Goal: Book appointment/travel/reservation

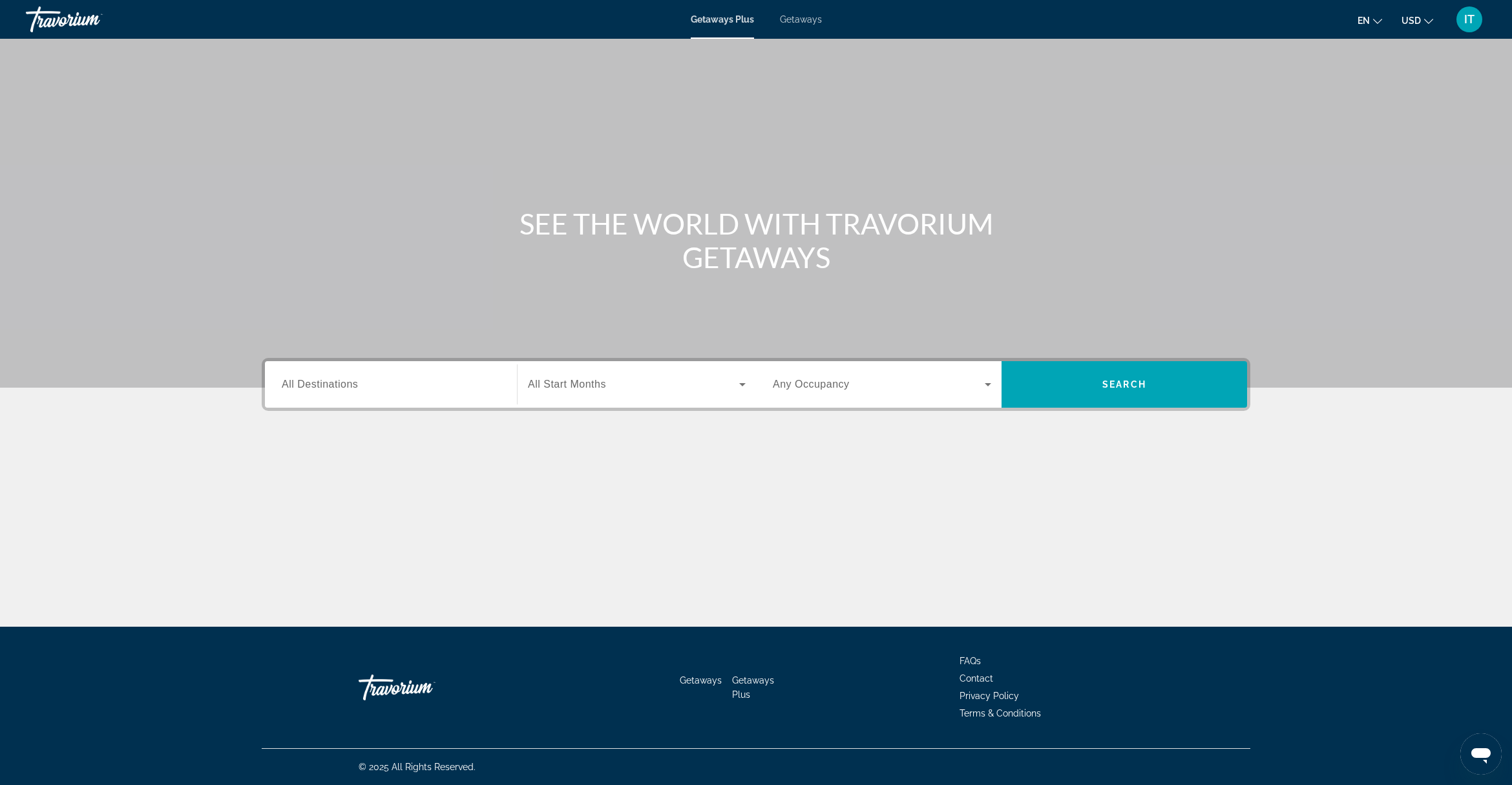
click at [801, 21] on span "Getaways" at bounding box center [801, 19] width 42 height 11
click at [338, 385] on span "All Destinations" at bounding box center [319, 384] width 76 height 11
click at [338, 385] on input "Destination All Destinations" at bounding box center [391, 385] width 218 height 15
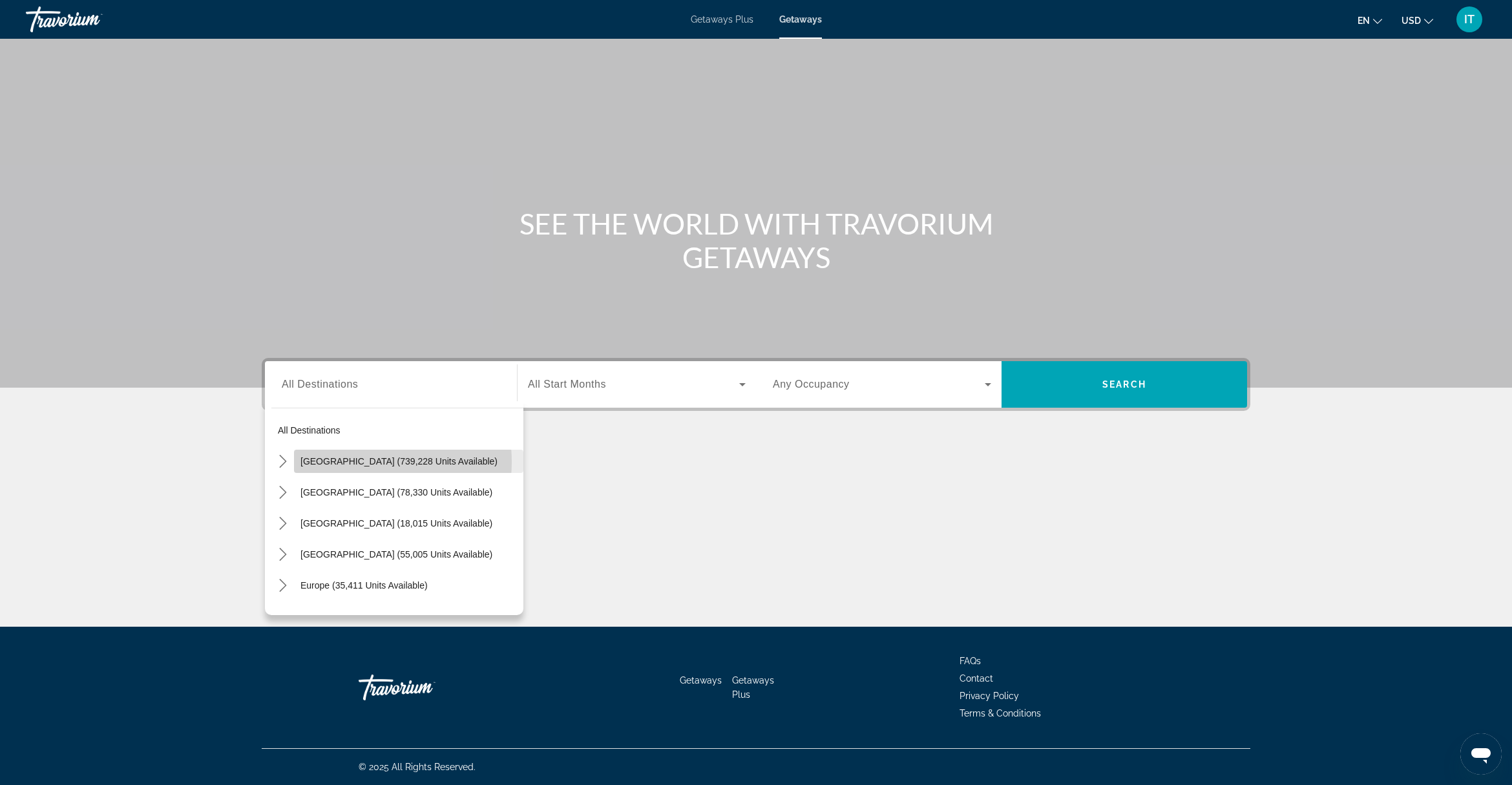
click at [348, 462] on span "[GEOGRAPHIC_DATA] (739,228 units available)" at bounding box center [399, 461] width 197 height 11
type input "**********"
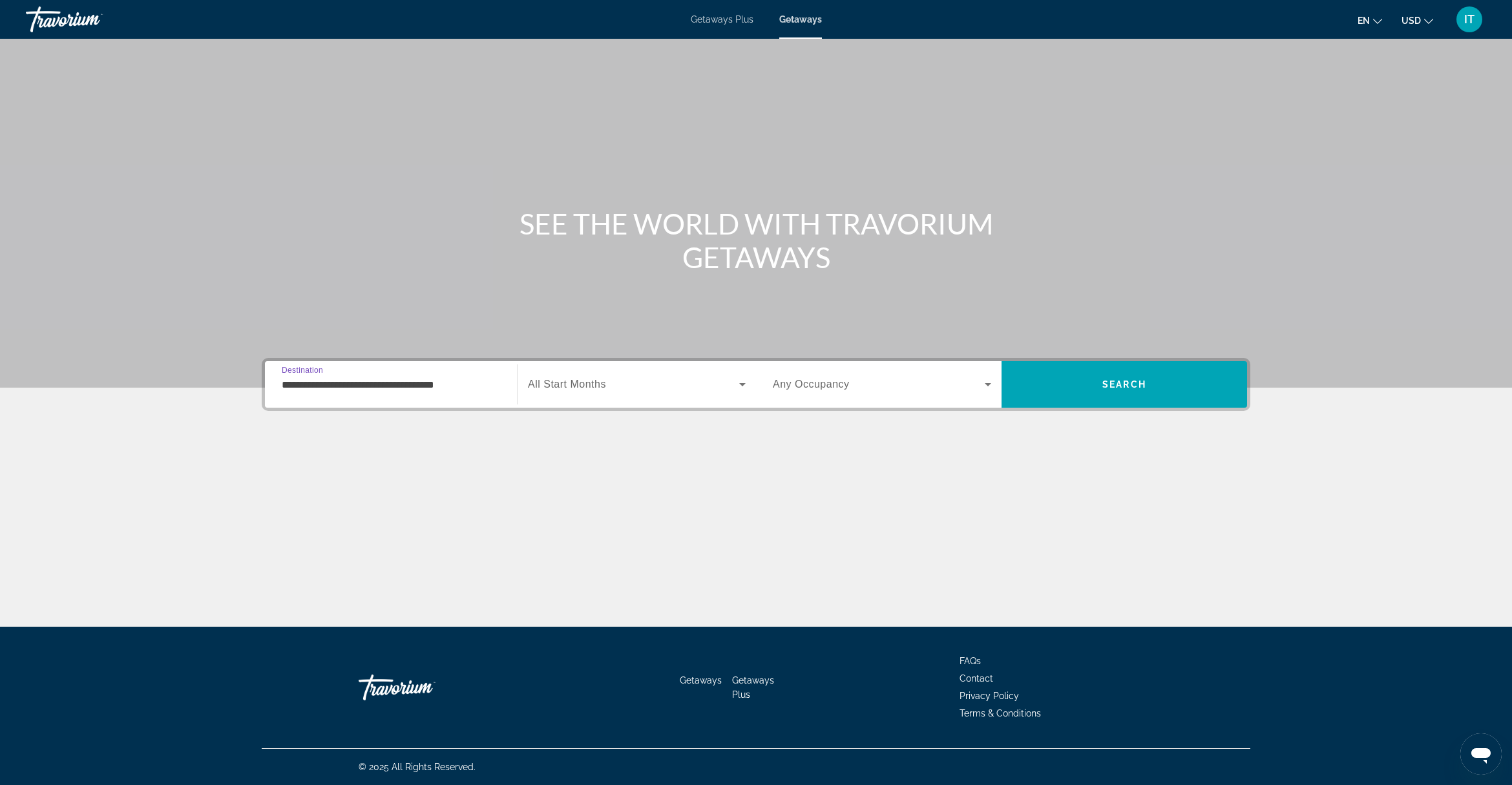
click at [593, 385] on span "All Start Months" at bounding box center [567, 384] width 78 height 11
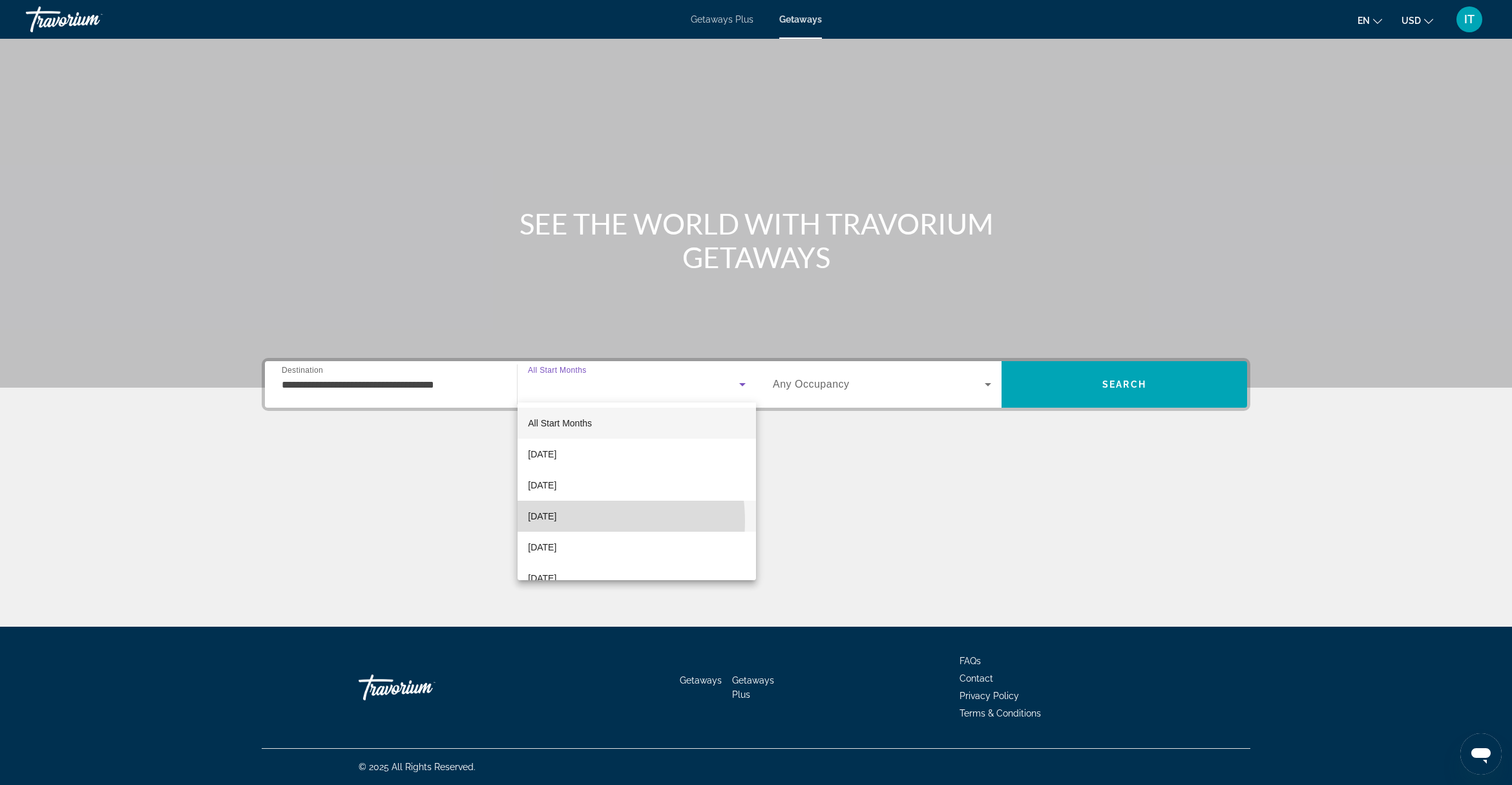
click at [556, 522] on span "[DATE]" at bounding box center [542, 516] width 29 height 15
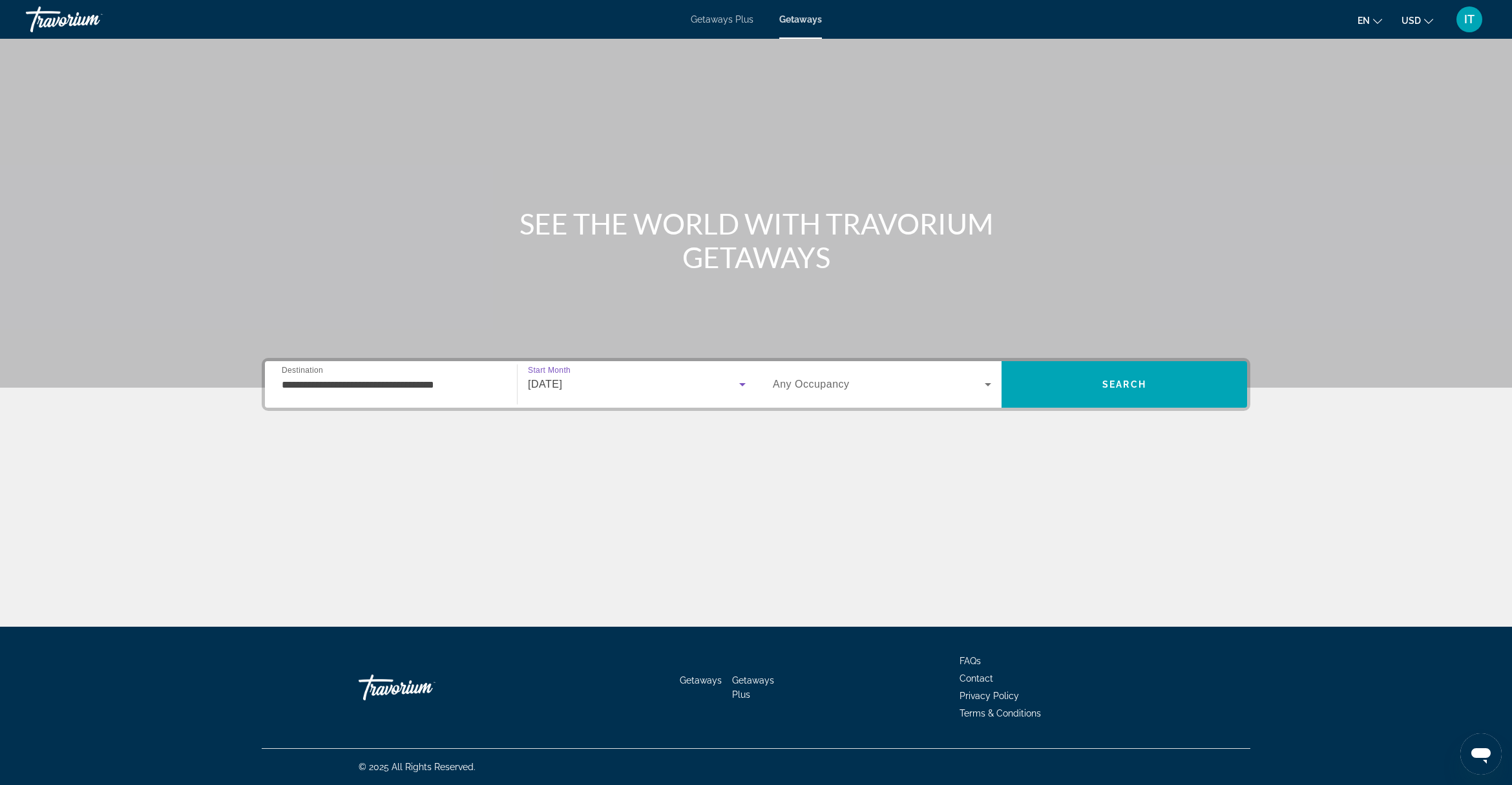
click at [819, 389] on span "Any Occupancy" at bounding box center [811, 384] width 77 height 11
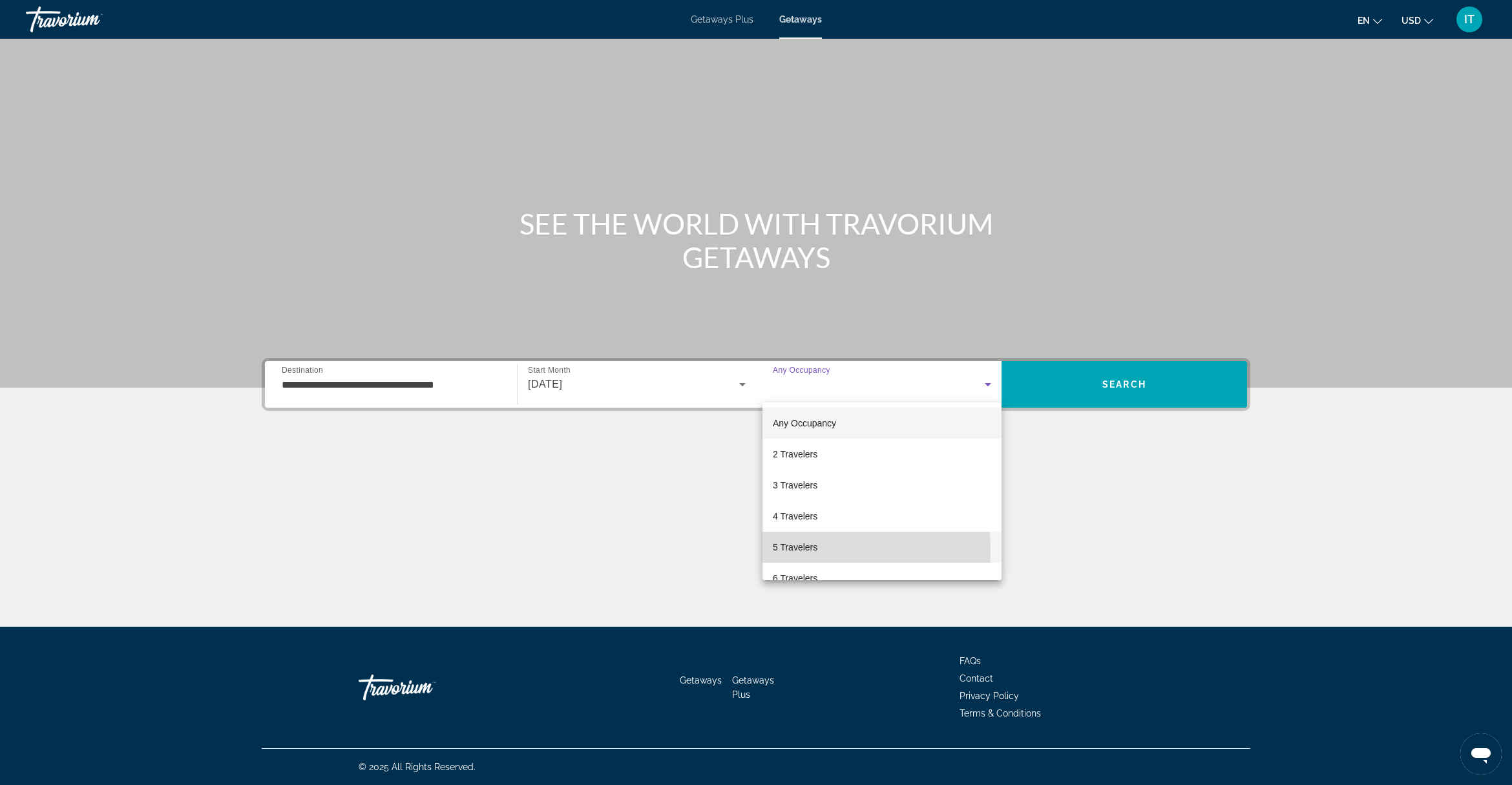
click at [790, 551] on span "5 Travelers" at bounding box center [795, 548] width 45 height 15
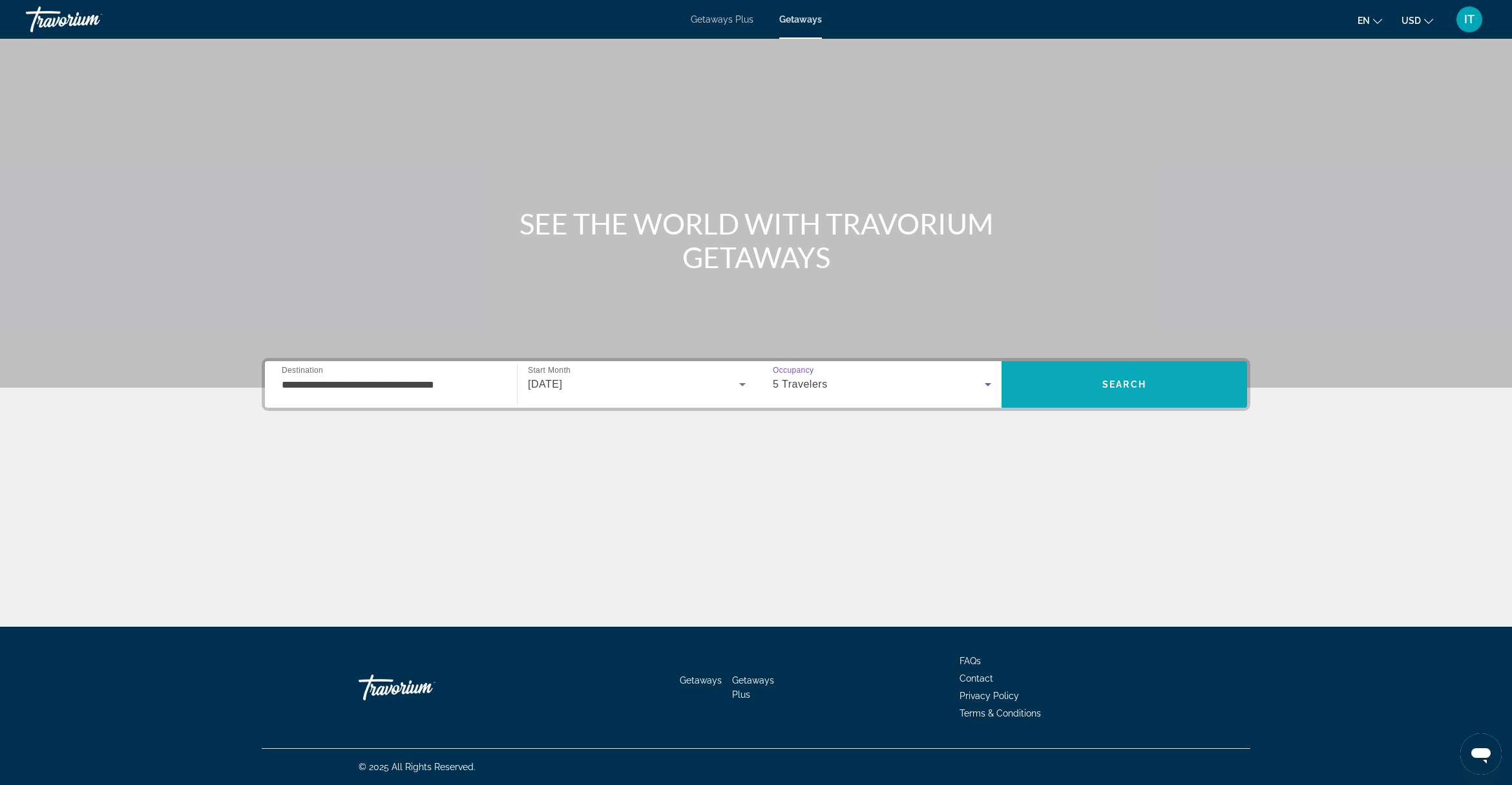
click at [1106, 373] on span "Search" at bounding box center [1124, 384] width 246 height 31
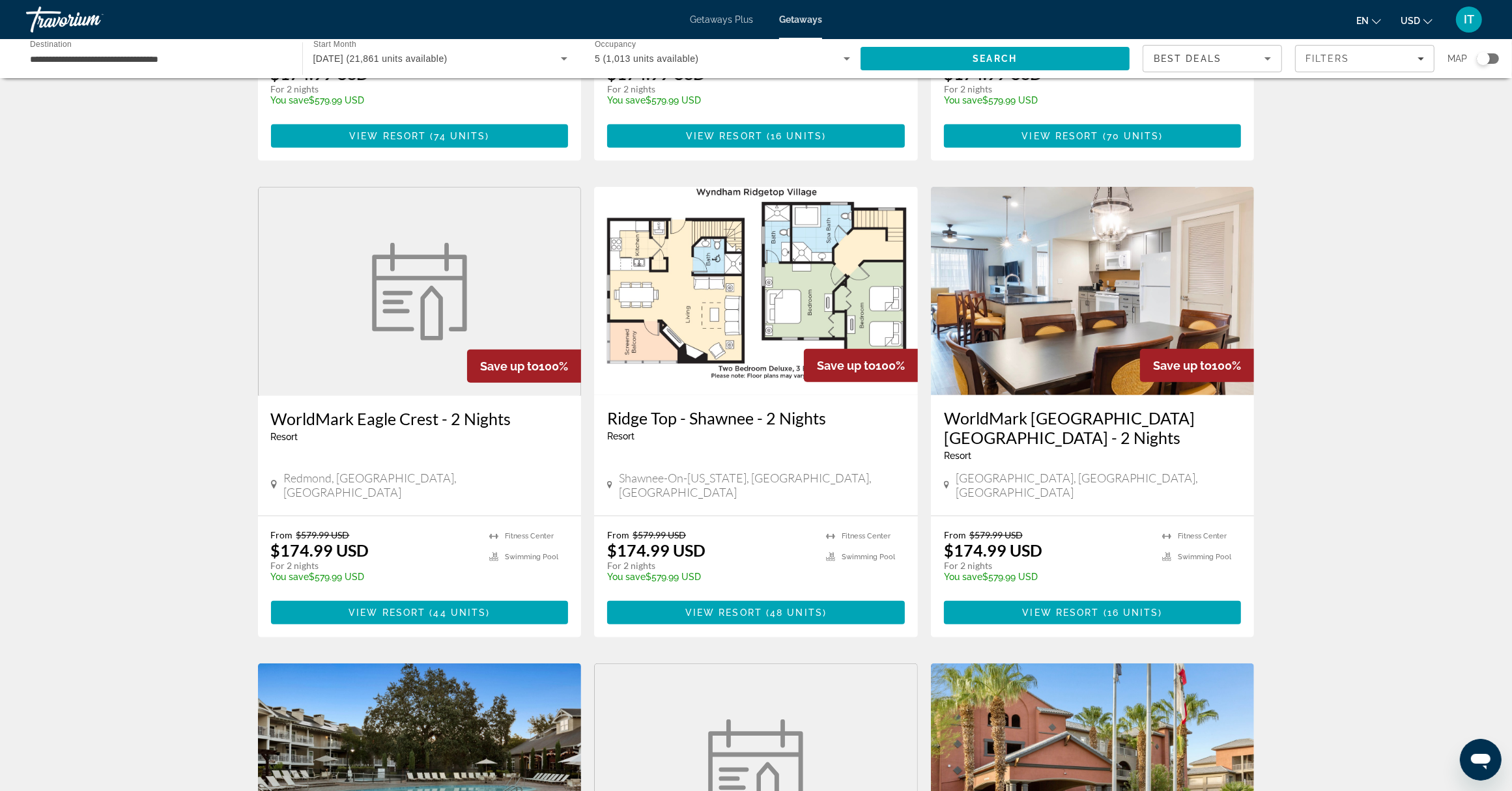
scroll to position [895, 0]
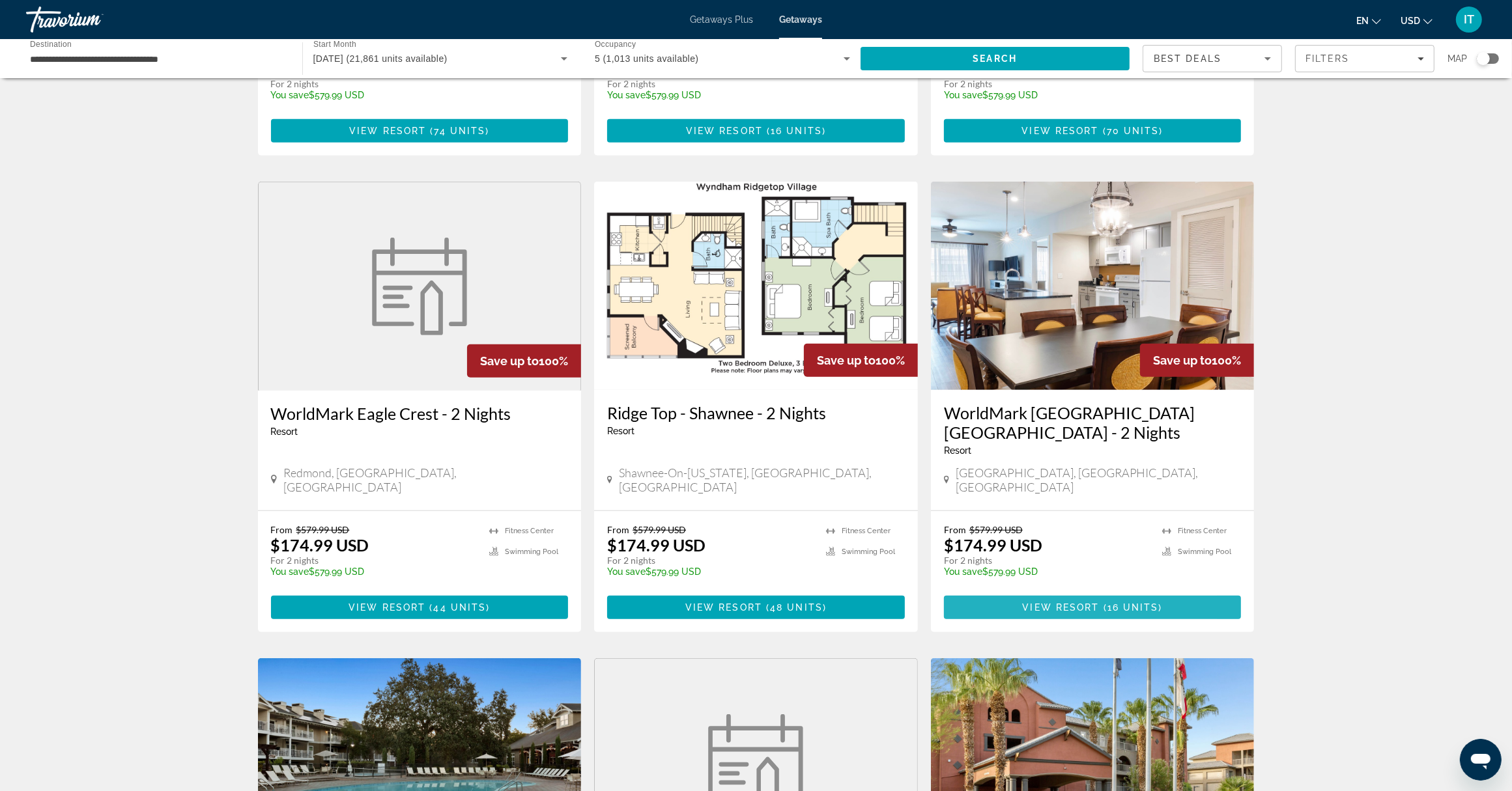
click at [1064, 603] on span "View Resort" at bounding box center [1061, 608] width 77 height 11
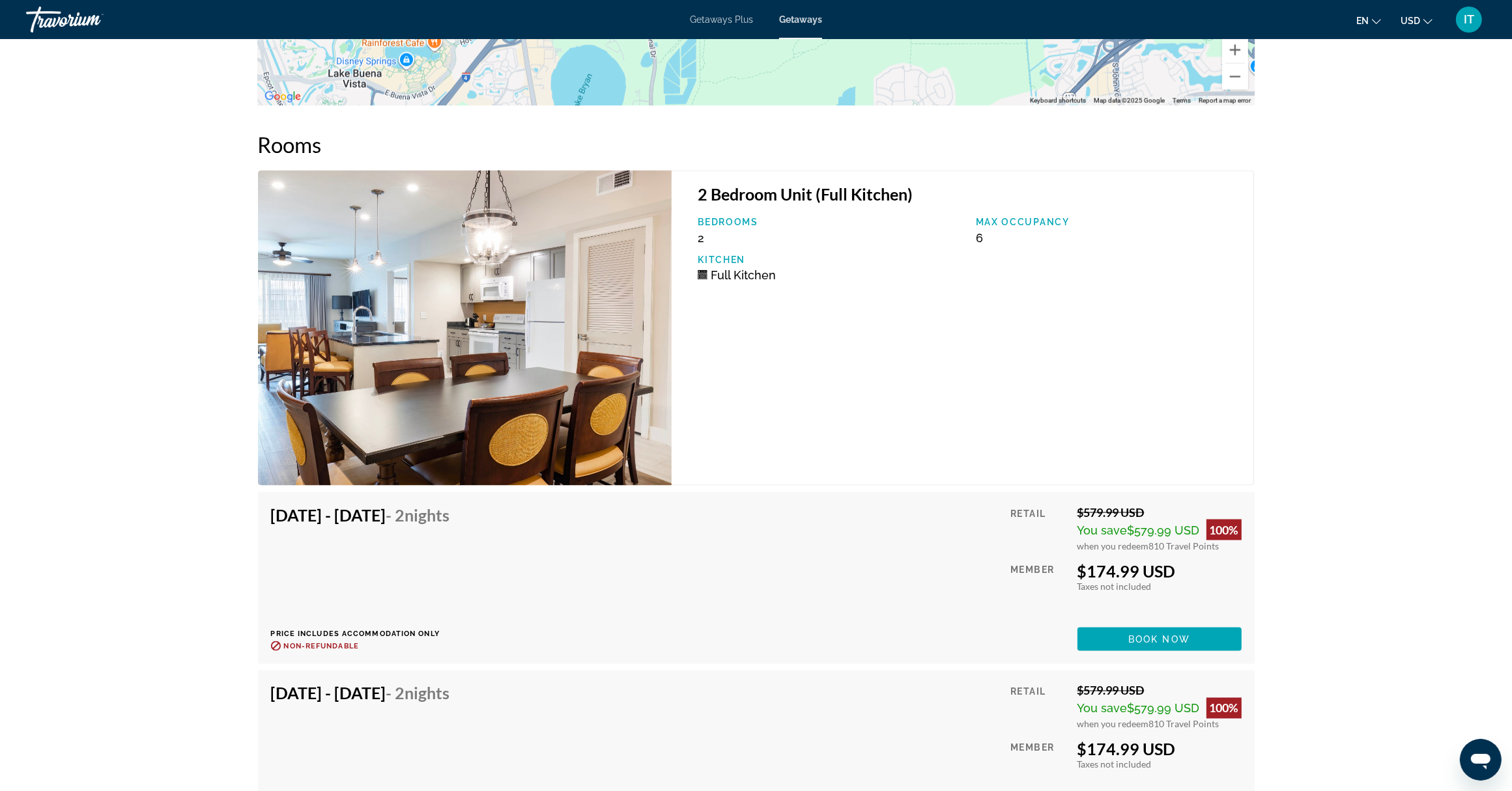
scroll to position [2361, 0]
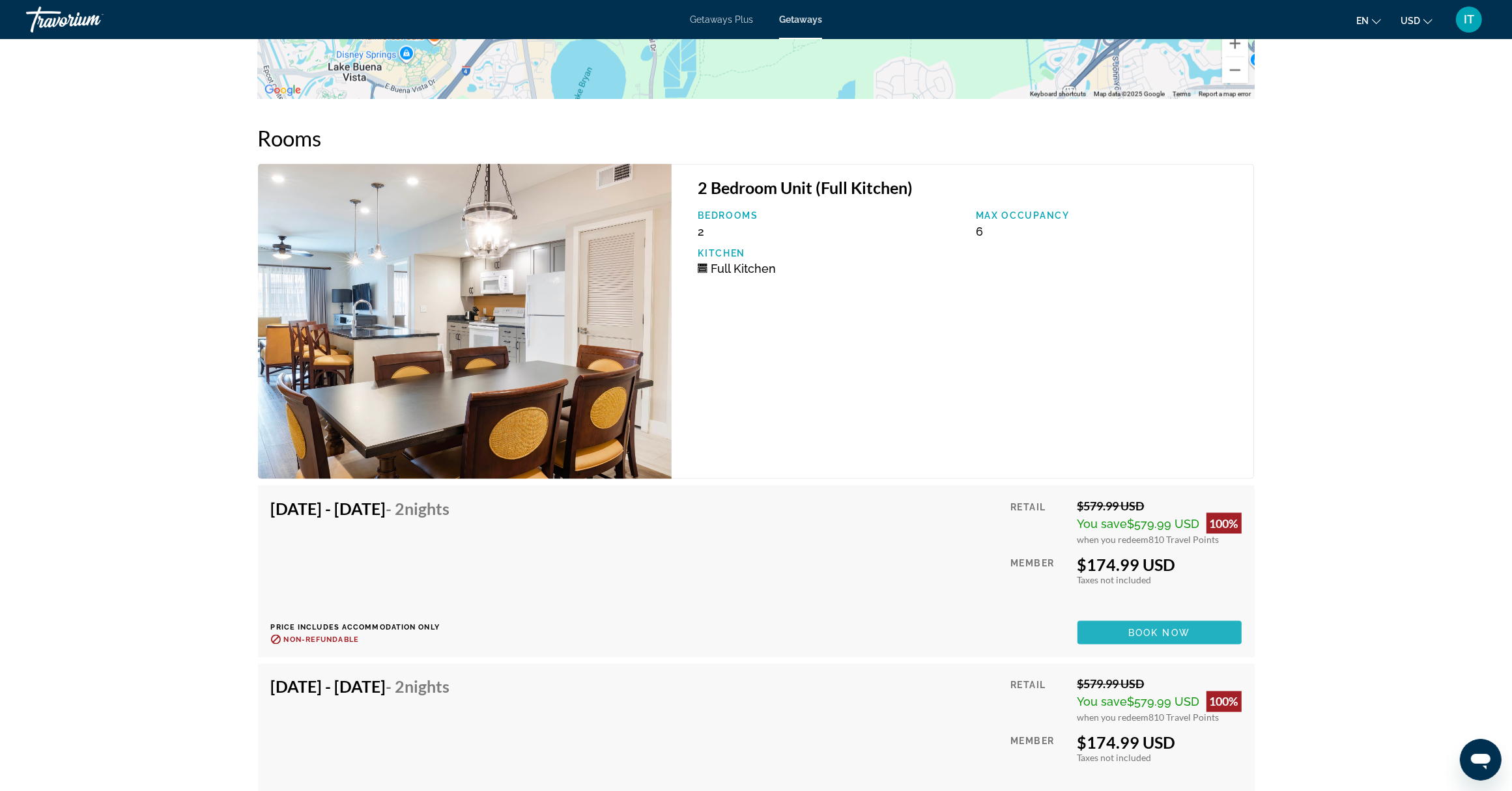
click at [1145, 628] on span "Book now" at bounding box center [1160, 633] width 62 height 11
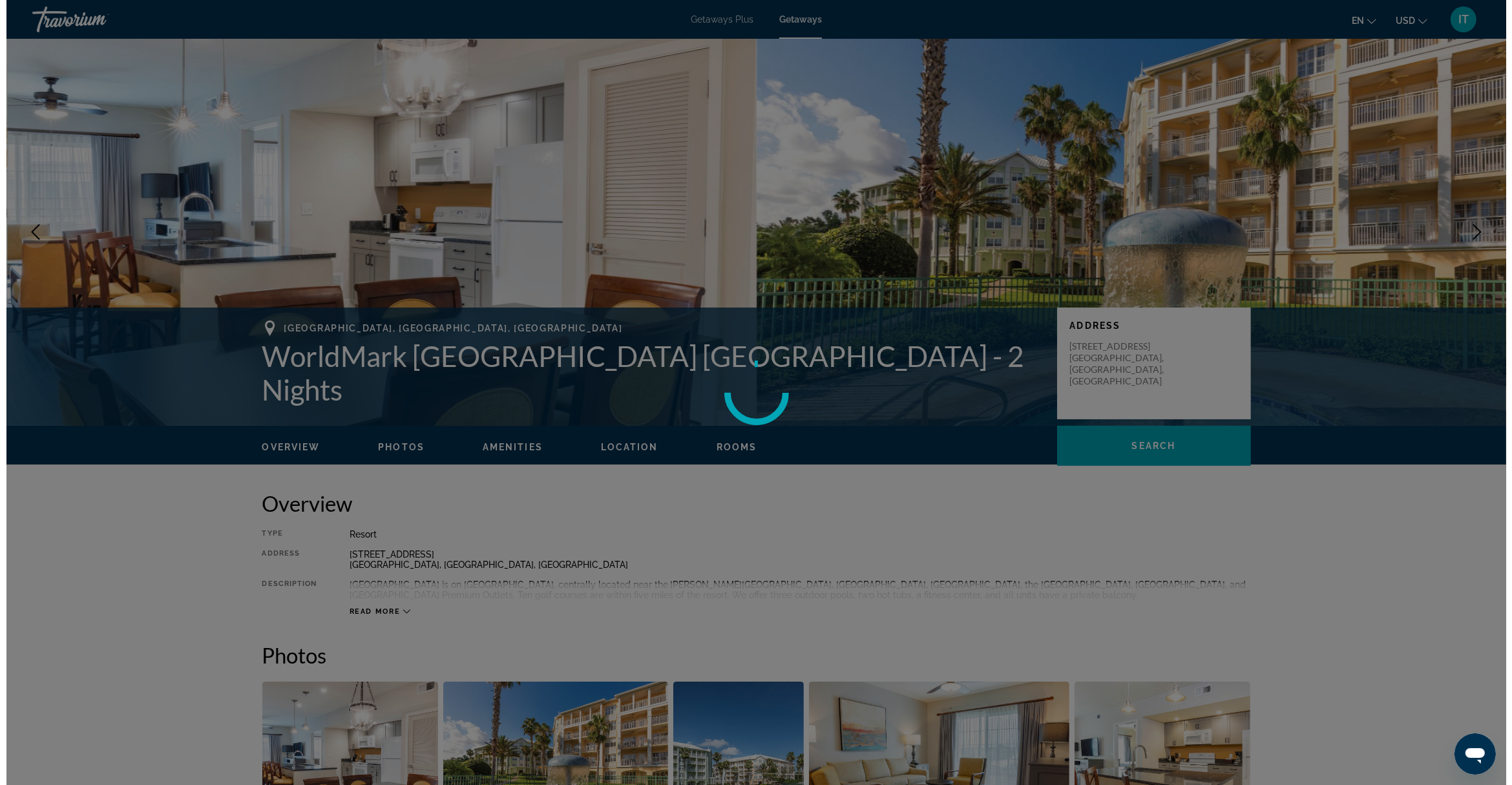
scroll to position [0, 0]
